Goal: Navigation & Orientation: Find specific page/section

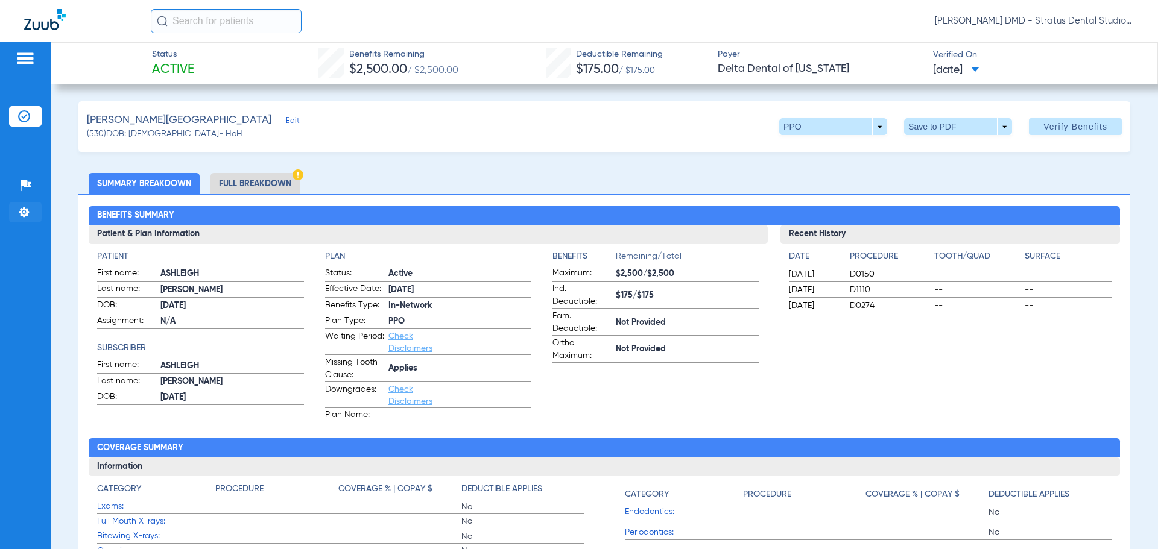
click at [20, 213] on img at bounding box center [24, 212] width 12 height 12
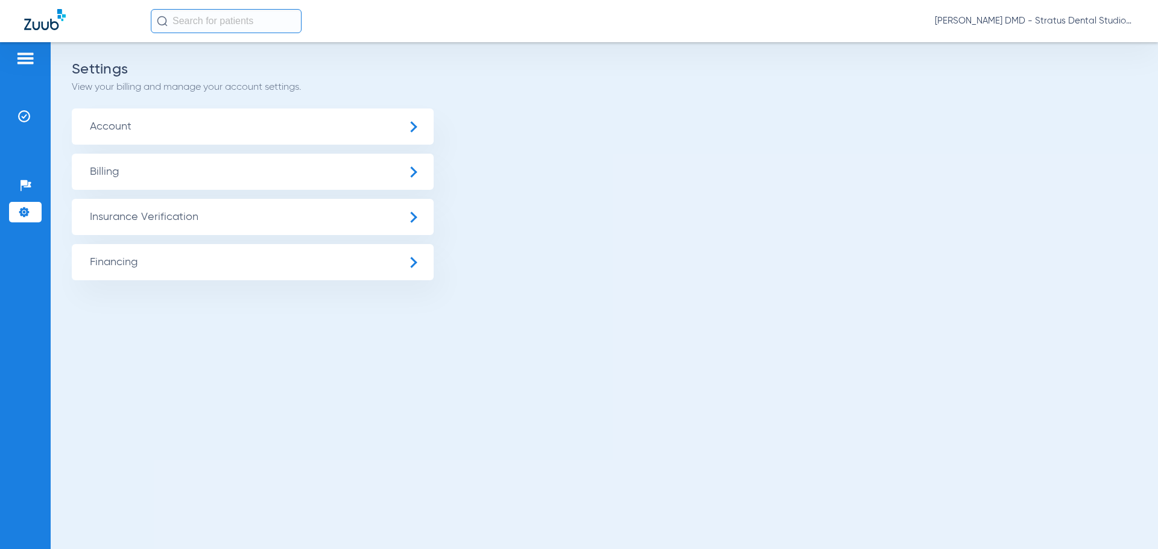
click at [24, 53] on img at bounding box center [25, 58] width 19 height 14
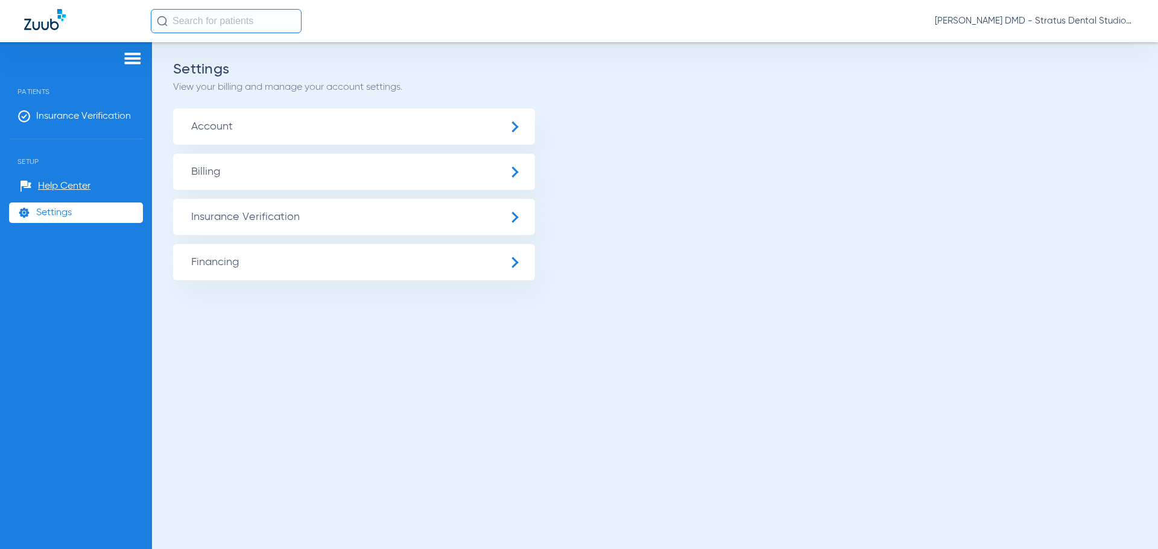
click at [775, 108] on app-settings-menu "Settings View your billing and manage your account settings. Account Billing In…" at bounding box center [655, 171] width 964 height 217
click at [120, 54] on div at bounding box center [76, 60] width 134 height 18
click at [60, 216] on span "Settings" at bounding box center [54, 213] width 36 height 12
click at [68, 184] on span "Help Center" at bounding box center [64, 186] width 52 height 12
